Goal: Task Accomplishment & Management: Manage account settings

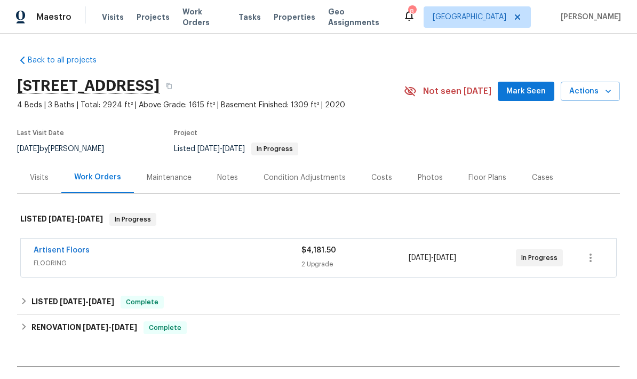
click at [51, 253] on link "Artisent Floors" at bounding box center [62, 249] width 56 height 7
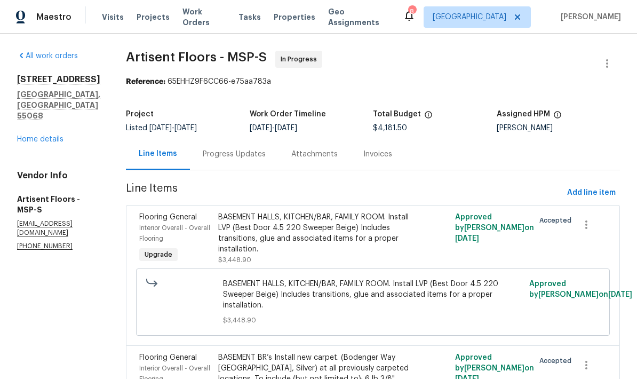
click at [219, 152] on div "Progress Updates" at bounding box center [234, 154] width 63 height 11
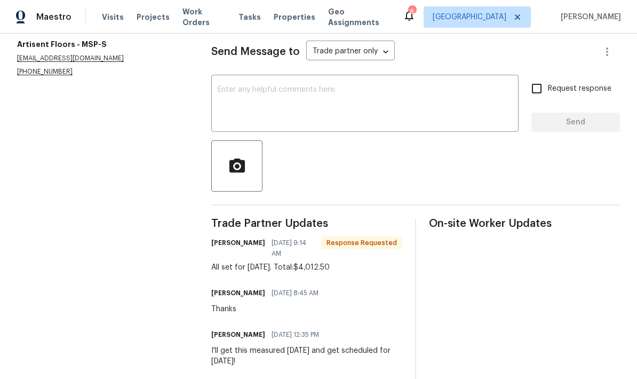
scroll to position [147, 0]
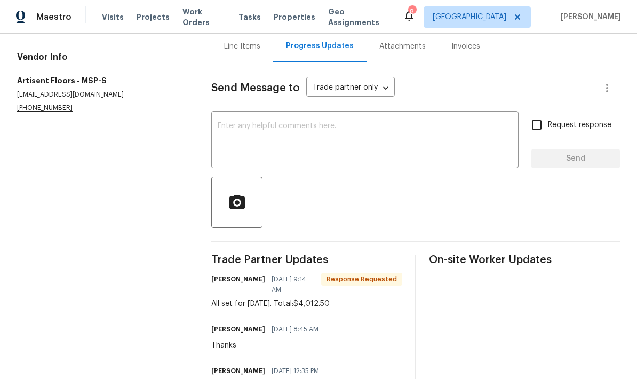
click at [224, 41] on div "Line Items" at bounding box center [242, 46] width 36 height 11
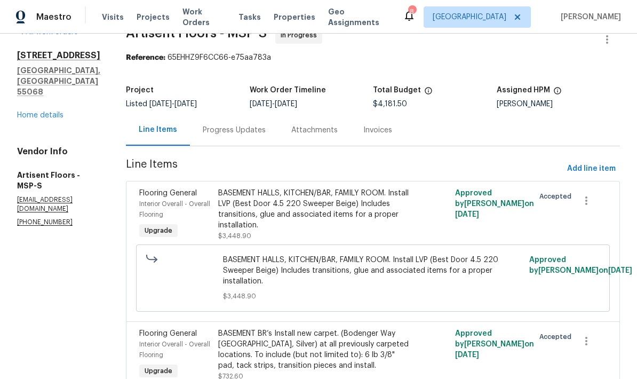
scroll to position [23, 0]
click at [231, 196] on div "BASEMENT HALLS, KITCHEN/BAR, FAMILY ROOM. Install LVP (Best Door 4.5 220 Sweepe…" at bounding box center [313, 209] width 191 height 43
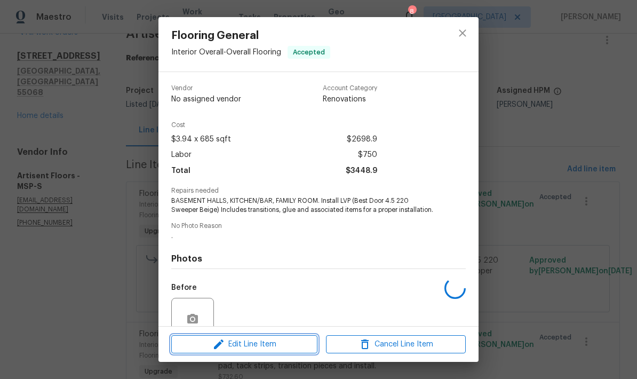
click at [240, 343] on span "Edit Line Item" at bounding box center [244, 344] width 140 height 13
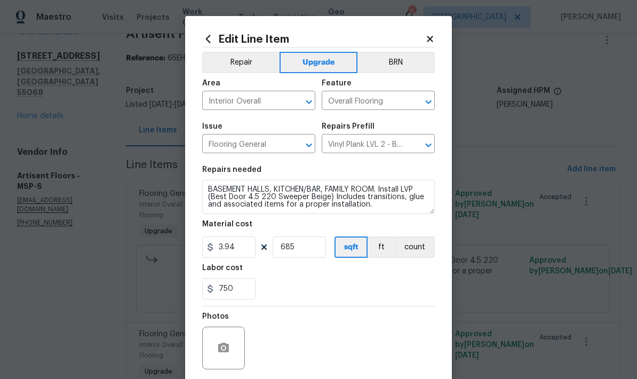
click at [425, 39] on icon at bounding box center [430, 39] width 10 height 10
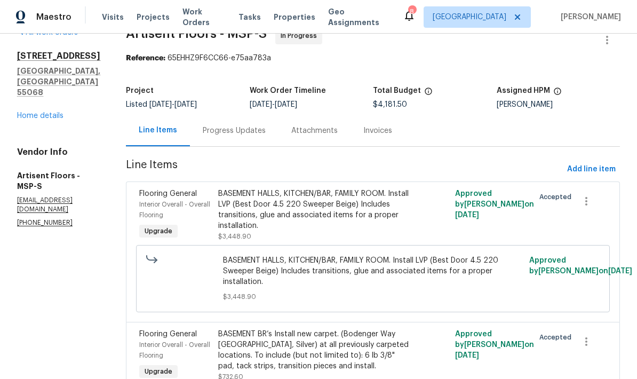
click at [221, 198] on div "BASEMENT HALLS, KITCHEN/BAR, FAMILY ROOM. Install LVP (Best Door 4.5 220 Sweepe…" at bounding box center [313, 209] width 191 height 43
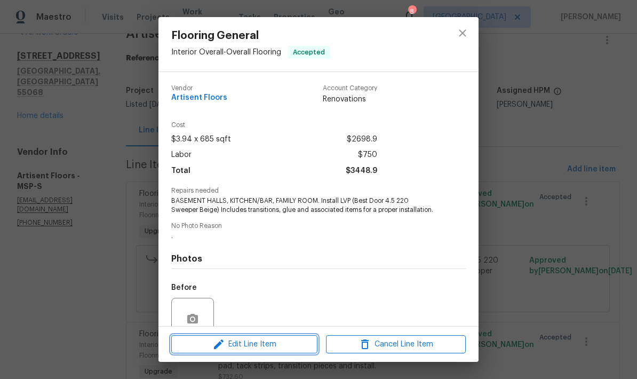
click at [239, 345] on span "Edit Line Item" at bounding box center [244, 344] width 140 height 13
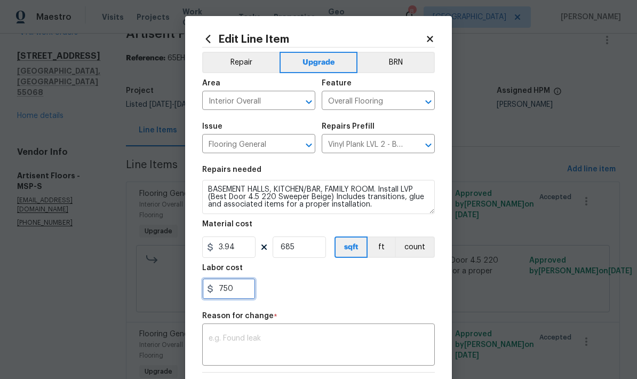
click at [236, 294] on input "750" at bounding box center [228, 288] width 53 height 21
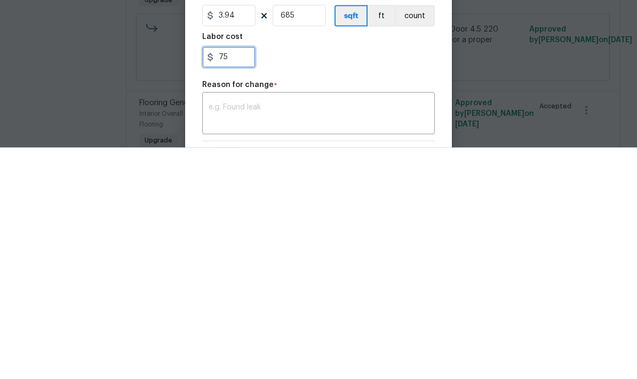
type input "7"
type input "581"
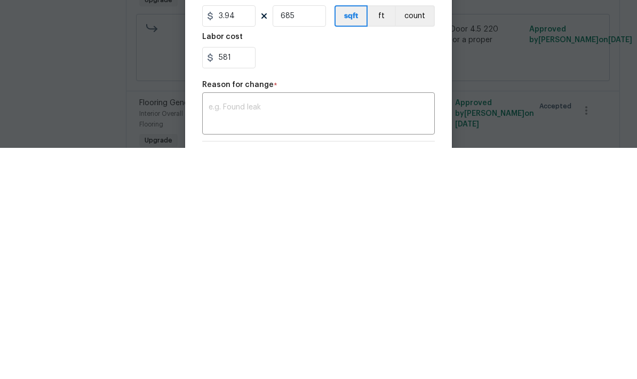
click at [213, 334] on textarea at bounding box center [318, 345] width 220 height 22
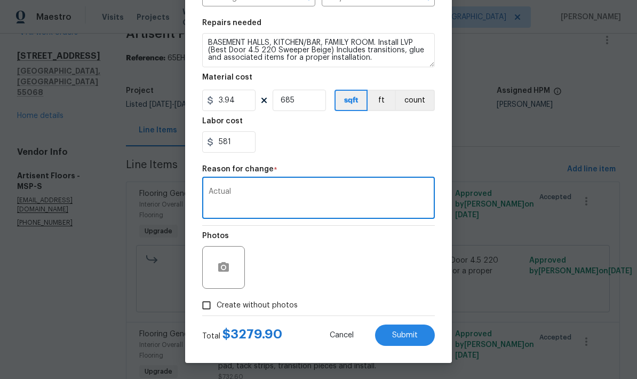
scroll to position [149, 0]
type textarea "Actual"
click at [398, 333] on span "Submit" at bounding box center [405, 335] width 26 height 8
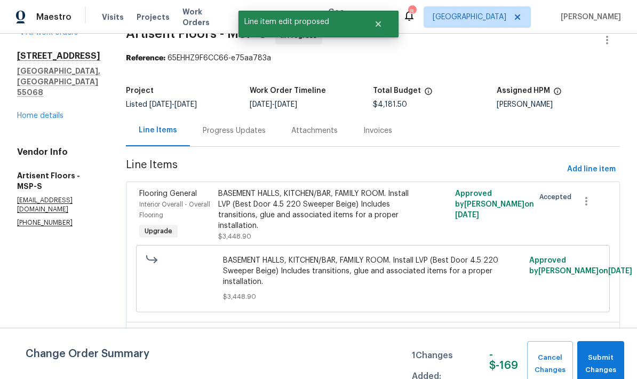
scroll to position [0, 0]
click at [596, 354] on span "Submit Changes" at bounding box center [600, 363] width 36 height 25
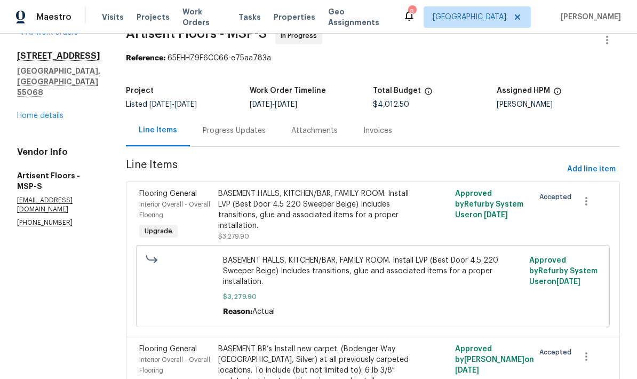
click at [34, 112] on link "Home details" at bounding box center [40, 115] width 46 height 7
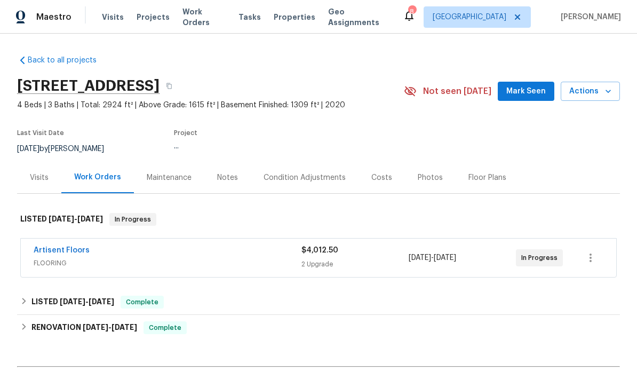
click at [419, 172] on div "Photos" at bounding box center [429, 177] width 25 height 11
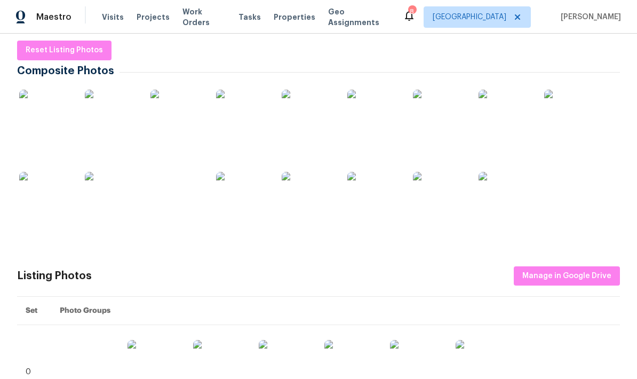
scroll to position [163, 0]
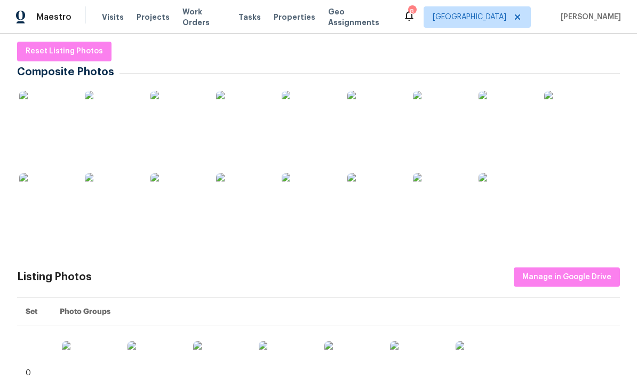
click at [42, 91] on img at bounding box center [45, 117] width 53 height 53
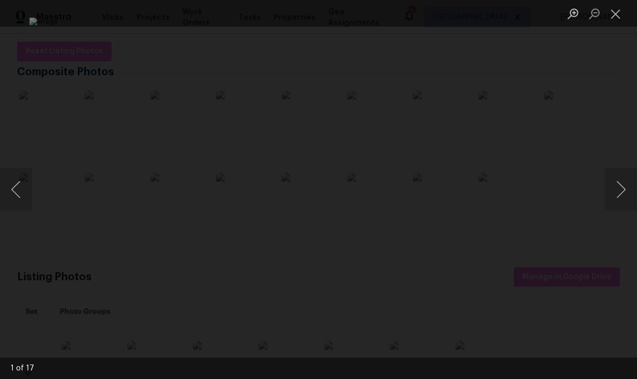
click at [618, 197] on button "Next image" at bounding box center [621, 189] width 32 height 43
click at [612, 198] on button "Next image" at bounding box center [621, 189] width 32 height 43
click at [611, 190] on button "Next image" at bounding box center [621, 189] width 32 height 43
click at [614, 197] on button "Next image" at bounding box center [621, 189] width 32 height 43
click at [615, 203] on button "Next image" at bounding box center [621, 189] width 32 height 43
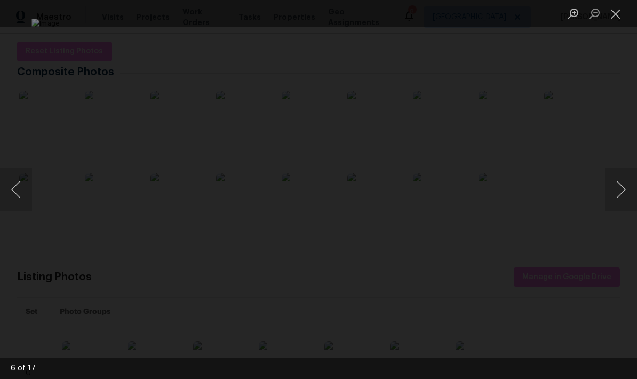
click at [613, 198] on button "Next image" at bounding box center [621, 189] width 32 height 43
click at [22, 188] on button "Previous image" at bounding box center [16, 189] width 32 height 43
click at [614, 192] on button "Next image" at bounding box center [621, 189] width 32 height 43
click at [613, 190] on button "Next image" at bounding box center [621, 189] width 32 height 43
click at [621, 191] on button "Next image" at bounding box center [621, 189] width 32 height 43
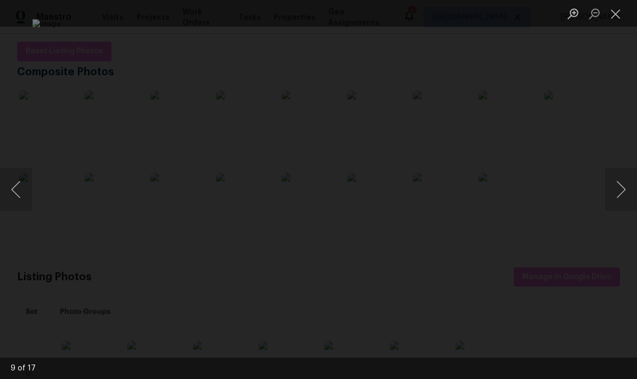
click at [615, 190] on button "Next image" at bounding box center [621, 189] width 32 height 43
click at [615, 192] on button "Next image" at bounding box center [621, 189] width 32 height 43
click at [621, 202] on button "Next image" at bounding box center [621, 189] width 32 height 43
click at [621, 190] on button "Next image" at bounding box center [621, 189] width 32 height 43
click at [614, 195] on button "Next image" at bounding box center [621, 189] width 32 height 43
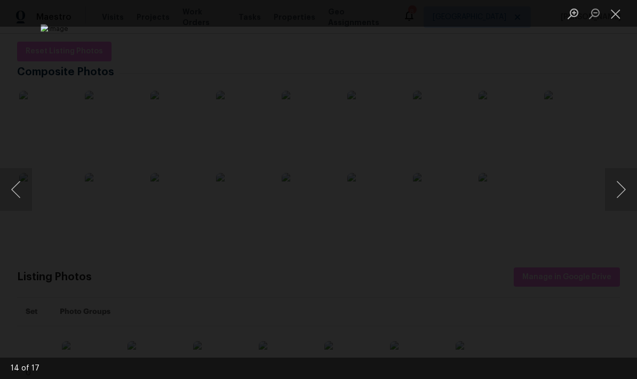
click at [617, 189] on button "Next image" at bounding box center [621, 189] width 32 height 43
click at [620, 195] on button "Next image" at bounding box center [621, 189] width 32 height 43
click at [620, 190] on button "Next image" at bounding box center [621, 189] width 32 height 43
click at [616, 190] on button "Next image" at bounding box center [621, 189] width 32 height 43
click at [626, 186] on button "Next image" at bounding box center [621, 189] width 32 height 43
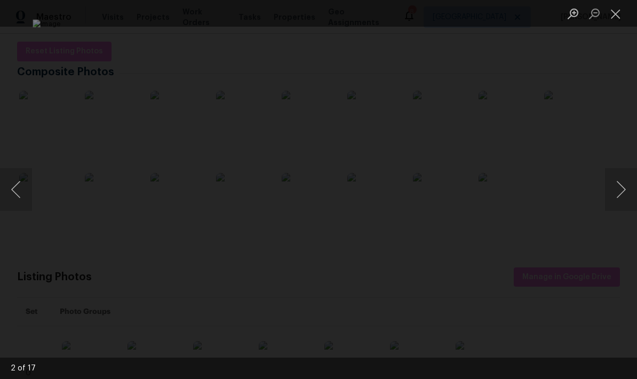
click at [616, 196] on button "Next image" at bounding box center [621, 189] width 32 height 43
